Goal: Task Accomplishment & Management: Complete application form

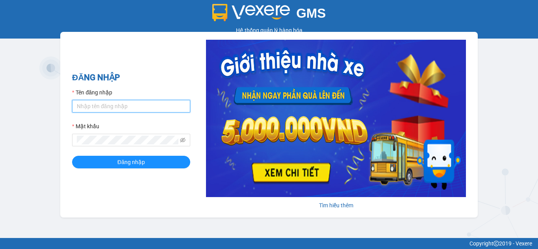
click at [110, 104] on input "Tên đăng nhập" at bounding box center [131, 106] width 118 height 13
type input "testpm.halan"
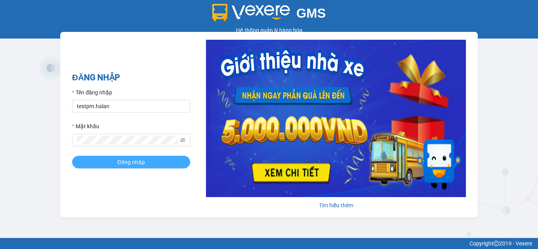
click at [135, 168] on button "Đăng nhập" at bounding box center [131, 162] width 118 height 13
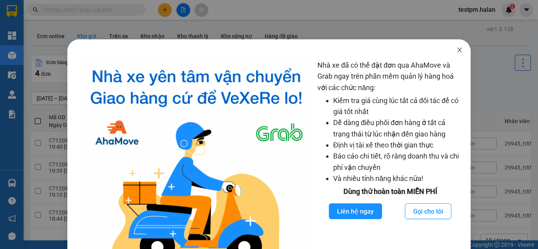
click at [458, 50] on icon "close" at bounding box center [460, 50] width 4 height 5
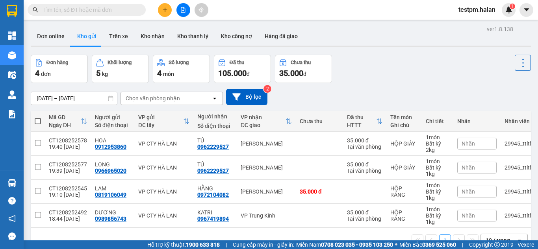
click at [70, 11] on input "text" at bounding box center [89, 10] width 93 height 9
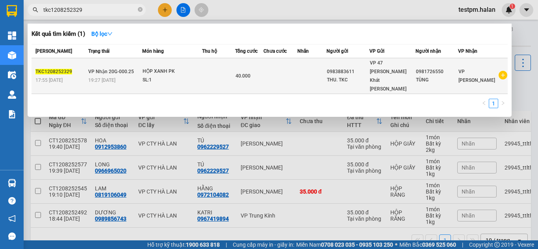
type input "tkc1208252329"
click at [195, 67] on div "HỘP XANH PK" at bounding box center [172, 71] width 59 height 9
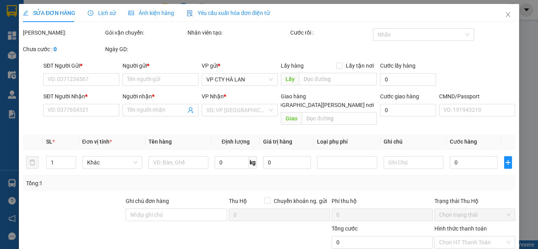
type input "0983883611"
type input "THU. TKC"
type input "0981726550"
type input "TÙNG"
type input "40.000"
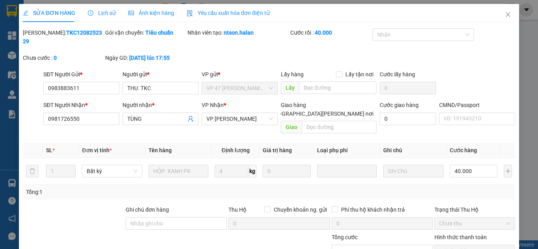
click at [215, 19] on div "Yêu cầu xuất hóa đơn điện tử" at bounding box center [228, 13] width 83 height 18
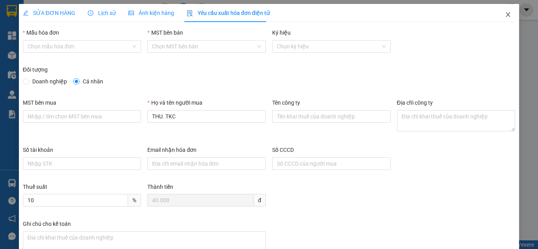
click at [505, 12] on icon "close" at bounding box center [508, 14] width 6 height 6
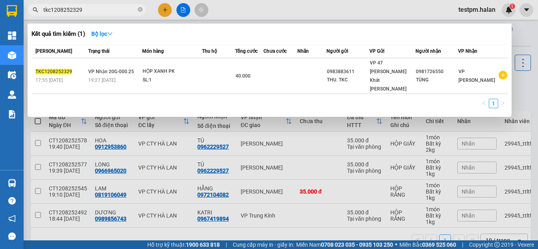
click at [88, 10] on input "tkc1208252329" at bounding box center [89, 10] width 93 height 9
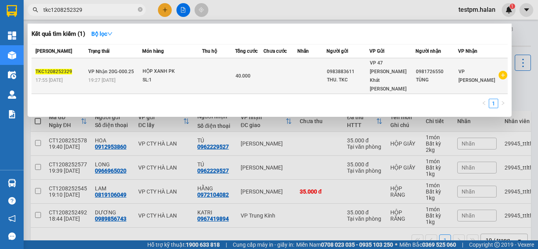
click at [251, 73] on span "40.000" at bounding box center [243, 76] width 15 height 6
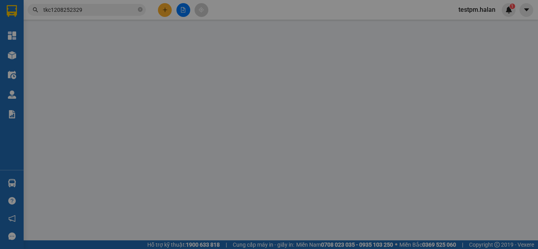
type input "0983883611"
type input "THU. TKC"
type input "0981726550"
type input "TÙNG"
type input "40.000"
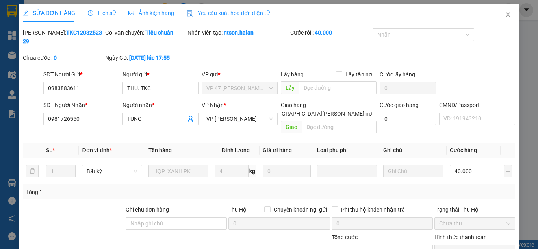
click at [221, 15] on span "Yêu cầu xuất hóa đơn điện tử" at bounding box center [228, 13] width 83 height 6
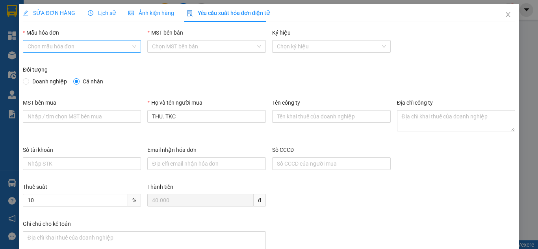
click at [83, 46] on input "Mẫu hóa đơn" at bounding box center [80, 47] width 104 height 12
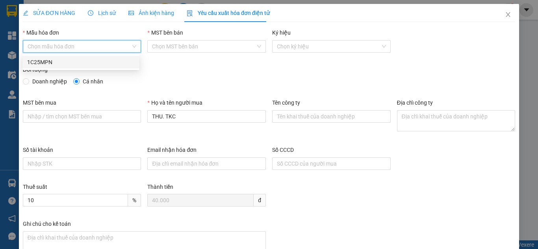
click at [92, 61] on div "1C25MPN" at bounding box center [81, 62] width 108 height 9
type input "8"
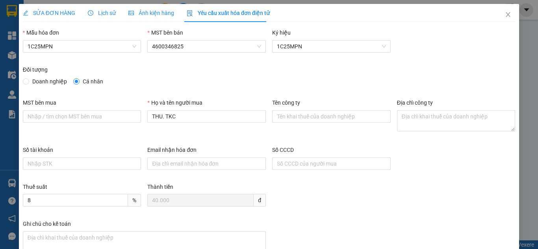
click at [217, 77] on div "Đối tượng" at bounding box center [269, 71] width 492 height 12
